Goal: Transaction & Acquisition: Subscribe to service/newsletter

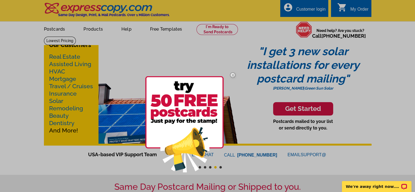
click at [56, 55] on div at bounding box center [207, 96] width 415 height 192
click at [394, 71] on div at bounding box center [207, 96] width 415 height 192
click at [200, 120] on img at bounding box center [184, 124] width 79 height 96
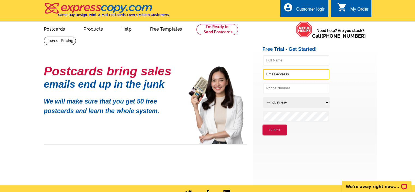
type input "[EMAIL_ADDRESS][DOMAIN_NAME]"
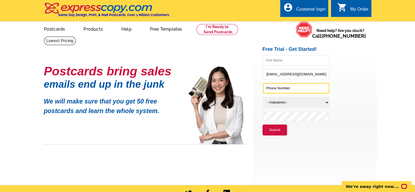
click at [285, 89] on input "text" at bounding box center [296, 88] width 66 height 10
click at [348, 80] on li "[EMAIL_ADDRESS][DOMAIN_NAME]" at bounding box center [319, 75] width 114 height 14
click at [311, 7] on div "Customer login" at bounding box center [310, 11] width 29 height 8
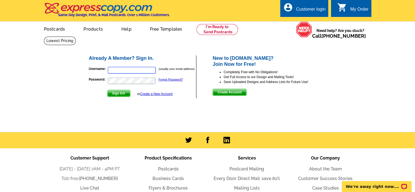
type input "[EMAIL_ADDRESS][DOMAIN_NAME]"
click at [126, 93] on img "submit" at bounding box center [124, 93] width 2 height 2
